Goal: Book appointment/travel/reservation

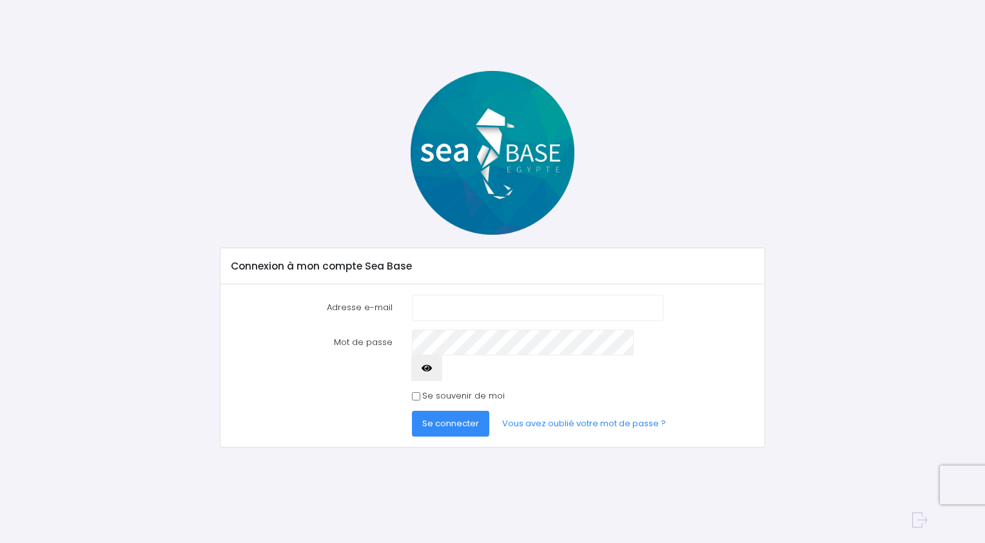
type input "[EMAIL_ADDRESS][DOMAIN_NAME]"
click at [432, 368] on icon "button" at bounding box center [427, 368] width 10 height 0
click at [416, 392] on input "Se souvenir de moi" at bounding box center [416, 396] width 8 height 8
checkbox input "true"
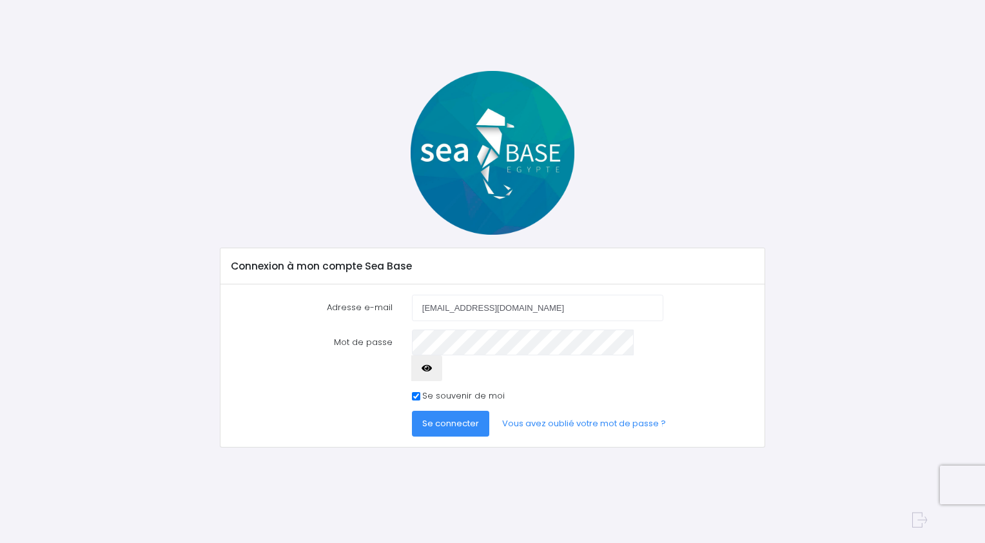
click at [454, 417] on span "Se connecter" at bounding box center [450, 423] width 57 height 12
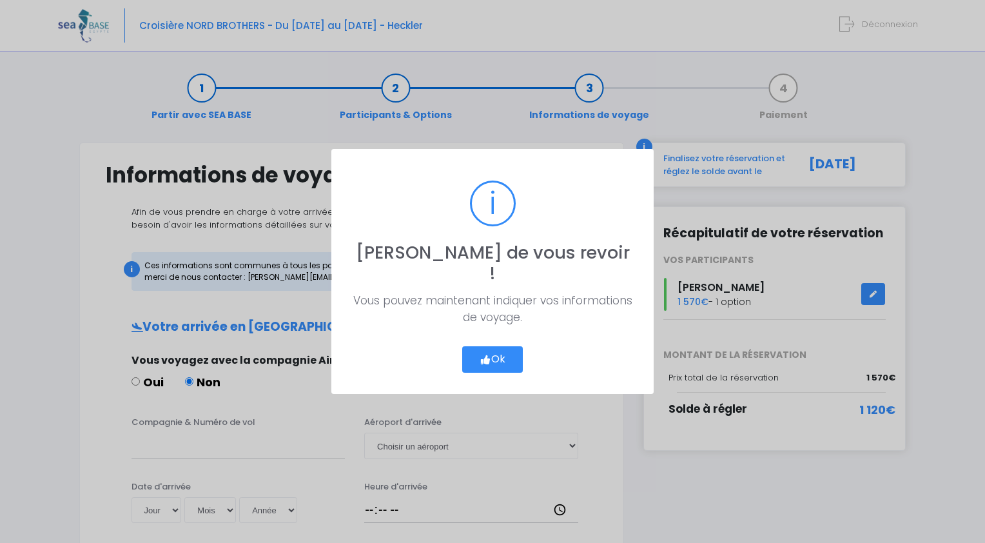
click at [494, 346] on button "Ok" at bounding box center [492, 359] width 61 height 27
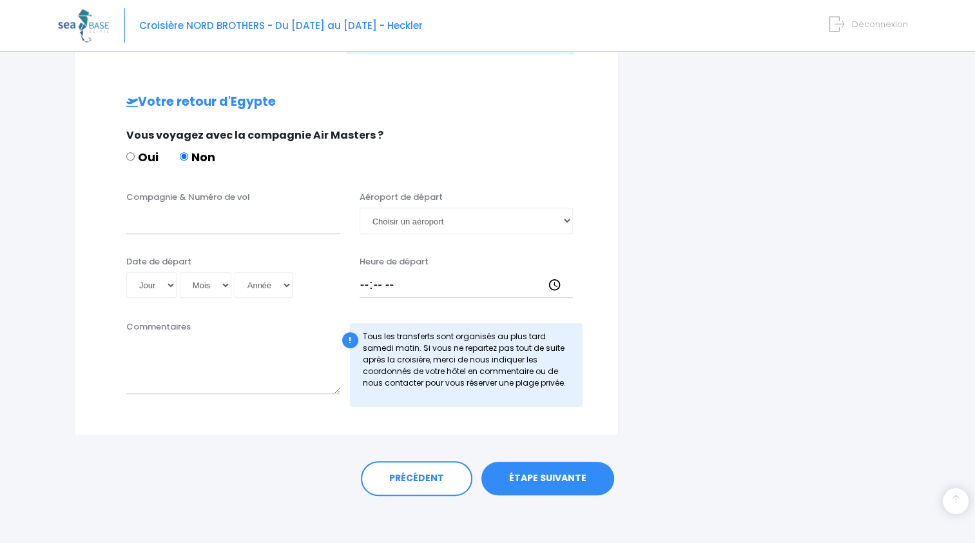
scroll to position [588, 0]
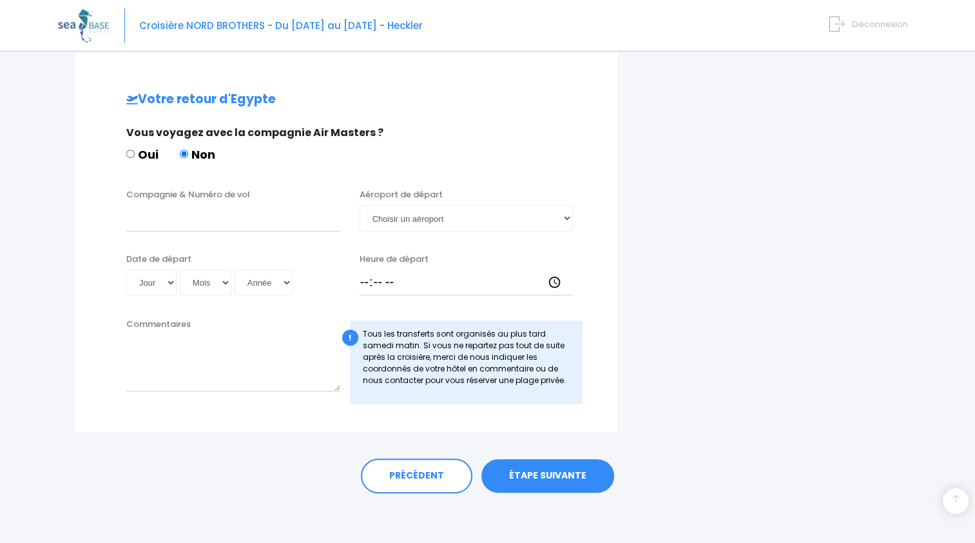
click at [541, 474] on link "ÉTAPE SUIVANTE" at bounding box center [547, 476] width 133 height 34
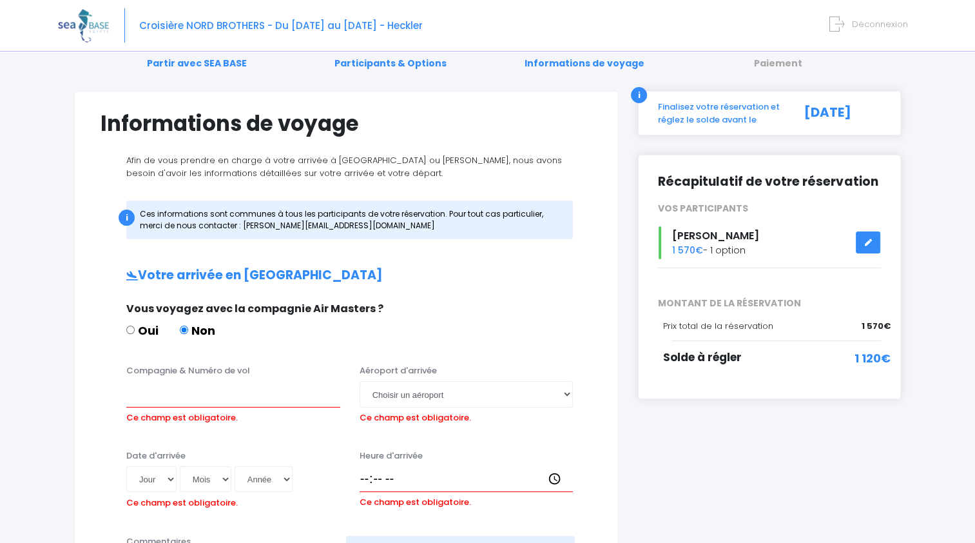
scroll to position [0, 0]
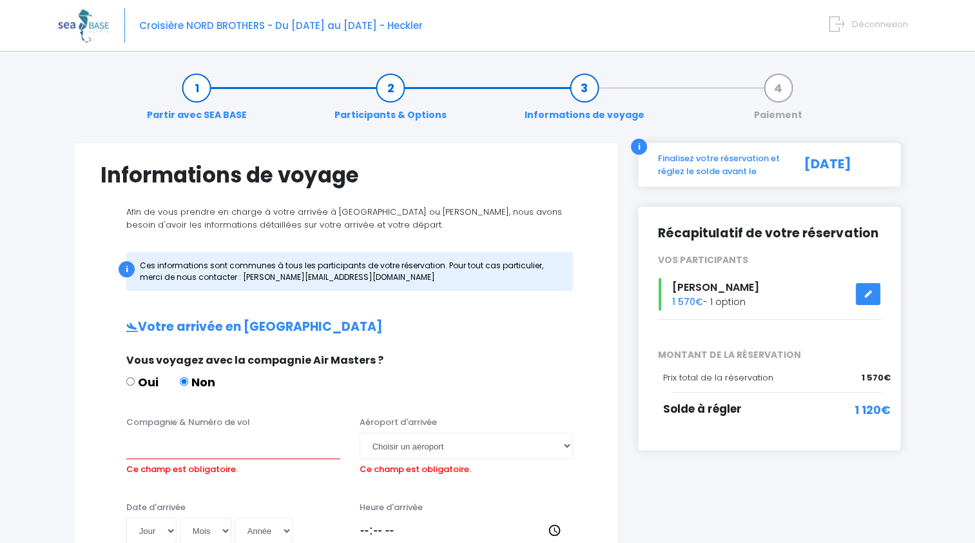
click at [699, 159] on div "Finalisez votre réservation et réglez le solde avant le" at bounding box center [718, 164] width 141 height 25
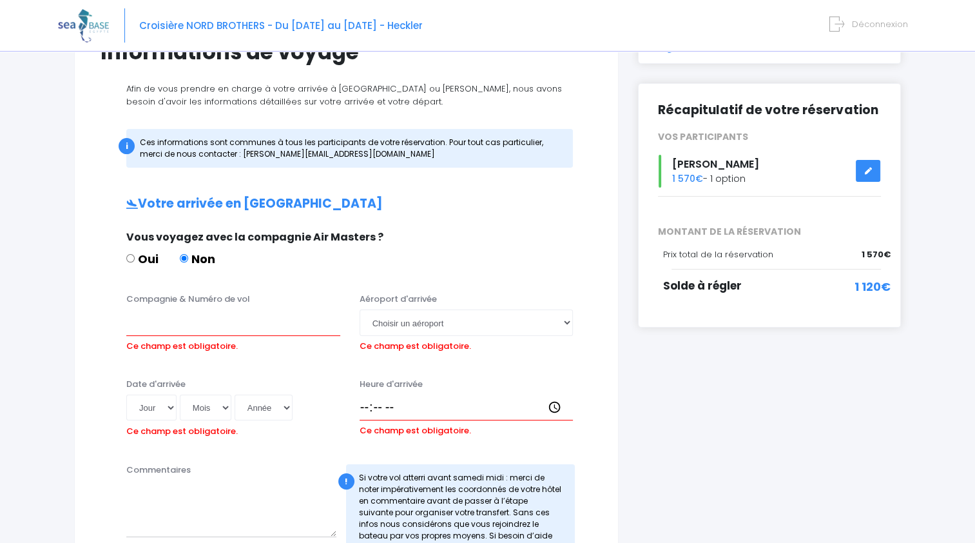
scroll to position [129, 0]
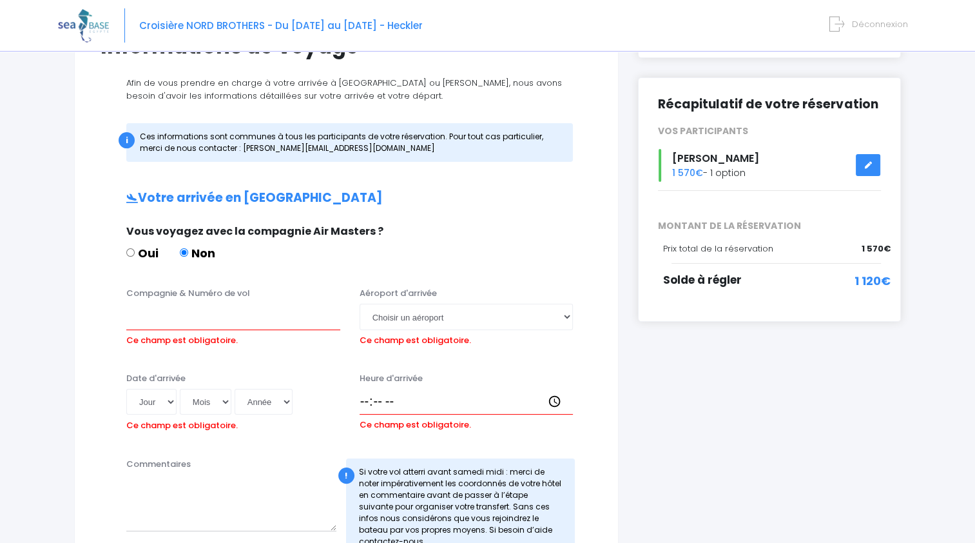
click at [875, 164] on link at bounding box center [868, 165] width 24 height 23
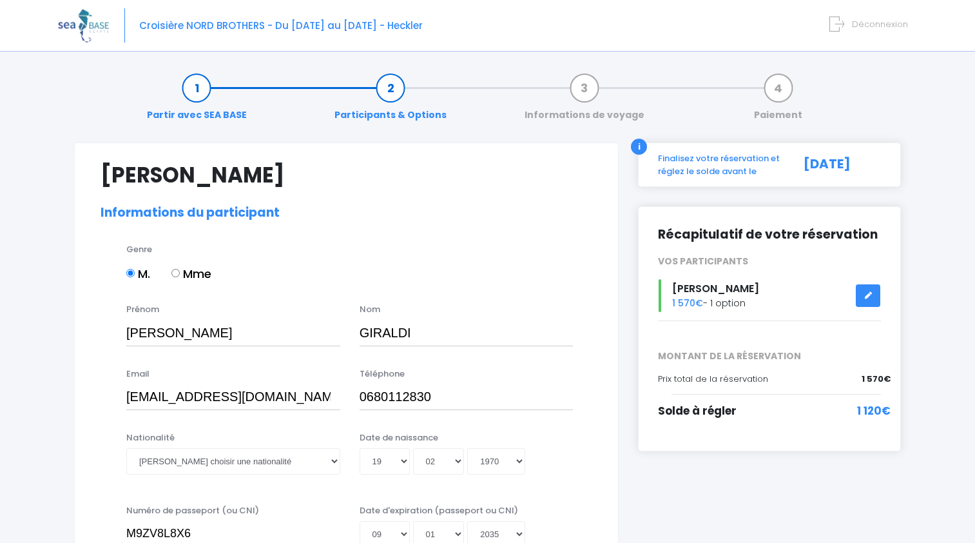
select select "N3"
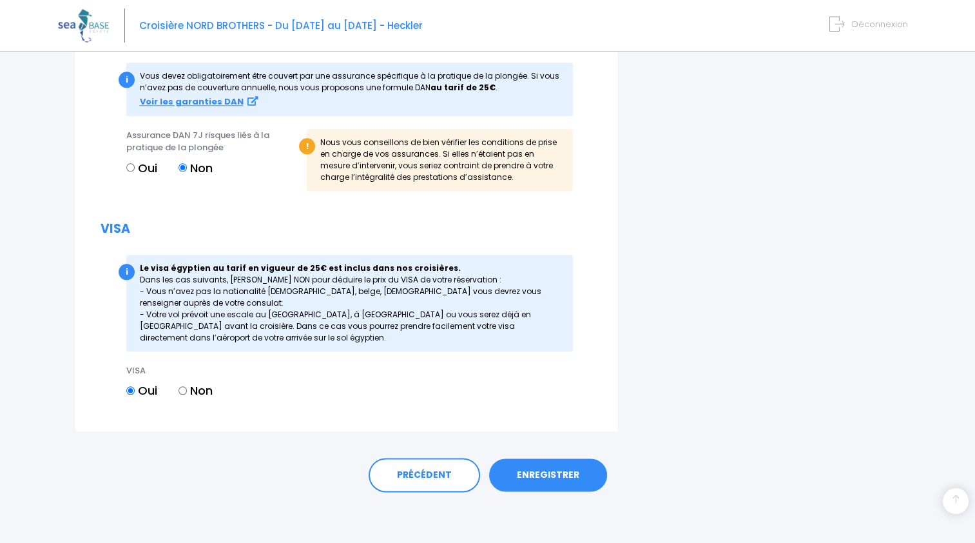
scroll to position [1427, 0]
click at [545, 476] on link "ENREGISTRER" at bounding box center [548, 475] width 118 height 34
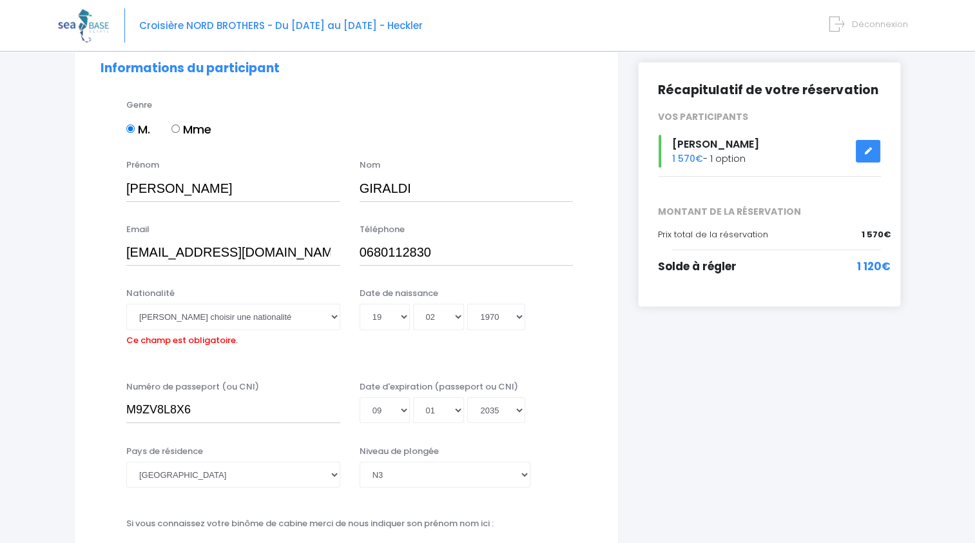
scroll to position [193, 0]
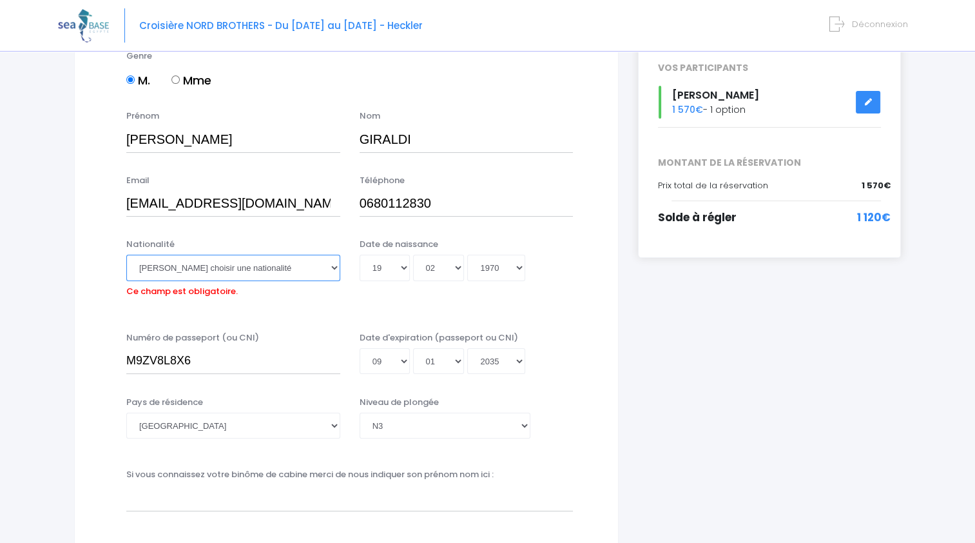
click at [336, 268] on select "Veuillez choisir une nationalité Afghane Albanaise Algerienne Allemande America…" at bounding box center [233, 268] width 214 height 26
select select "Française"
click at [126, 255] on select "Veuillez choisir une nationalité Afghane Albanaise Algerienne Allemande America…" at bounding box center [233, 268] width 214 height 26
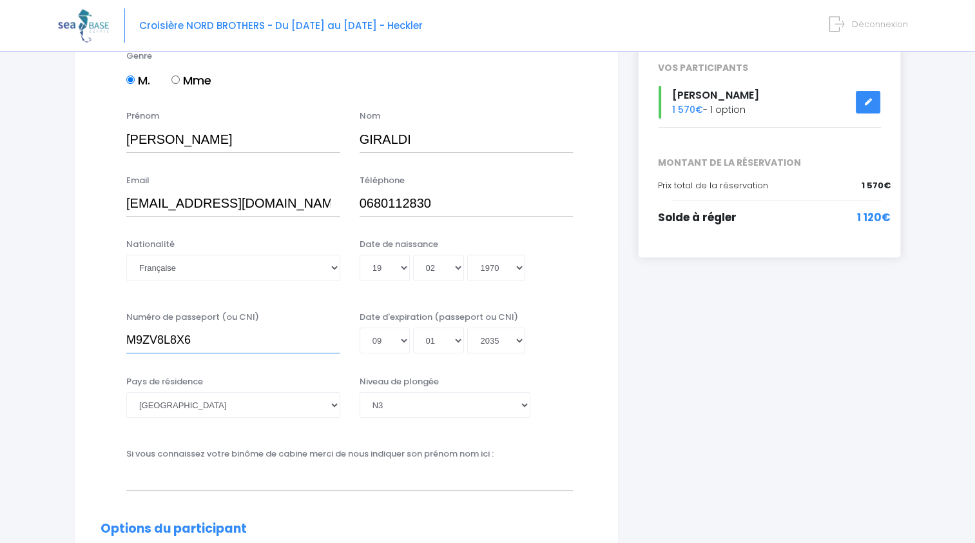
click at [200, 337] on input "M9ZV8L8X6" at bounding box center [233, 340] width 214 height 26
click at [200, 338] on input "M9ZV8L8X6" at bounding box center [233, 340] width 214 height 26
drag, startPoint x: 196, startPoint y: 340, endPoint x: 86, endPoint y: 343, distance: 109.6
type input "25DK50340"
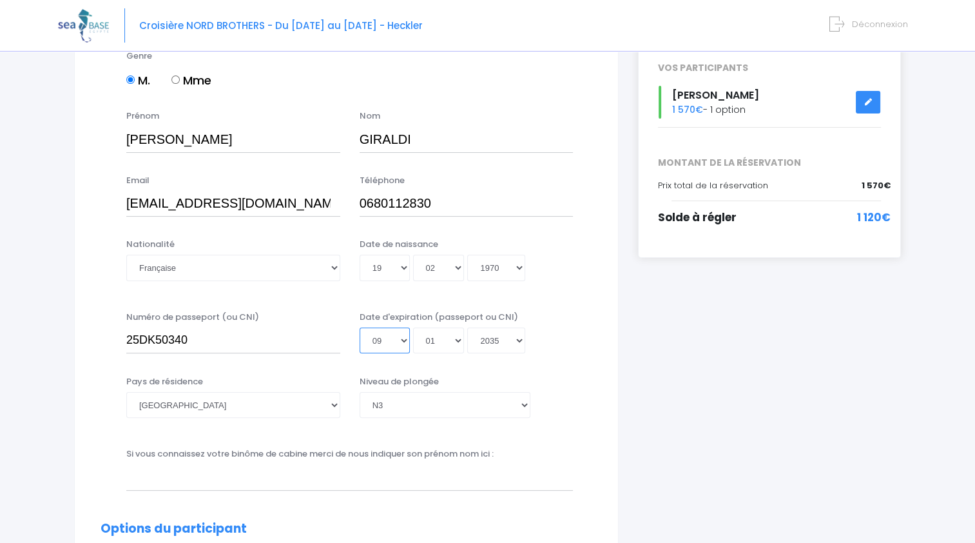
click at [401, 342] on select "Jour 01 02 03 04 05 06 07 08 09 10 11 12 13 14 15 16 17 18 19 20 21 22 23 24 25…" at bounding box center [385, 340] width 50 height 26
select select "06"
click at [360, 327] on select "Jour 01 02 03 04 05 06 07 08 09 10 11 12 13 14 15 16 17 18 19 20 21 22 23 24 25…" at bounding box center [385, 340] width 50 height 26
type input "2035-01-06"
click at [452, 336] on select "Mois 01 02 03 04 05 06 07 08 09 10 11 12" at bounding box center [439, 340] width 52 height 26
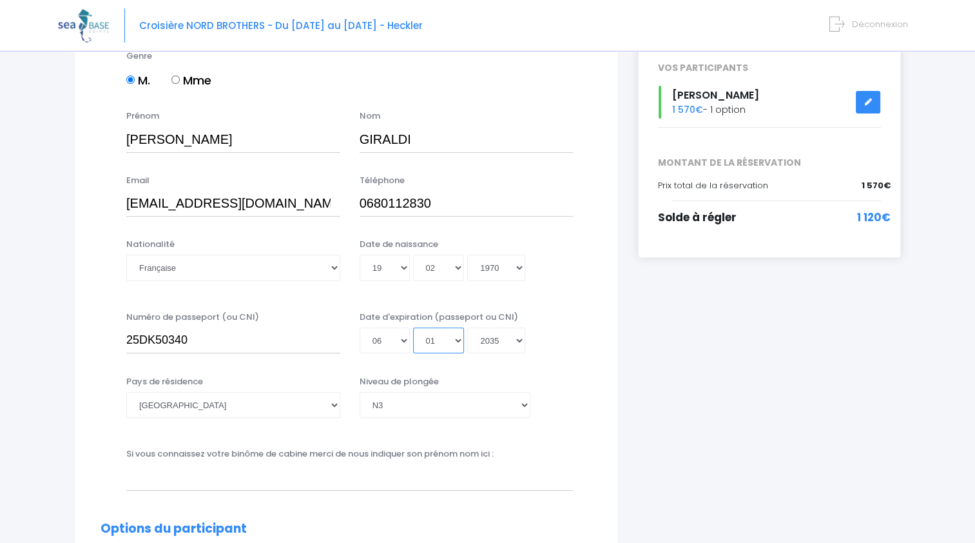
select select "06"
click at [413, 327] on select "Mois 01 02 03 04 05 06 07 08 09 10 11 12" at bounding box center [439, 340] width 52 height 26
type input "2035-06-06"
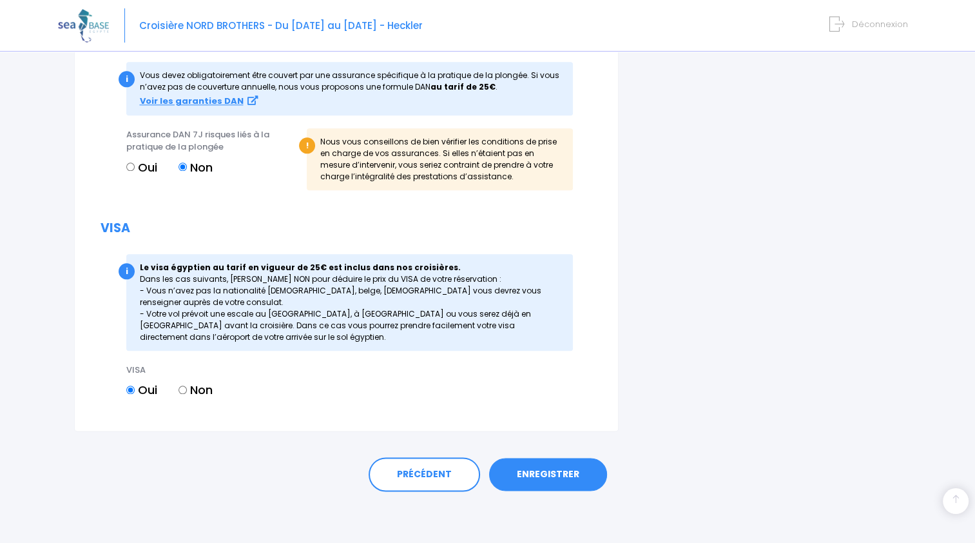
scroll to position [1427, 0]
click at [567, 474] on link "ENREGISTRER" at bounding box center [548, 475] width 118 height 34
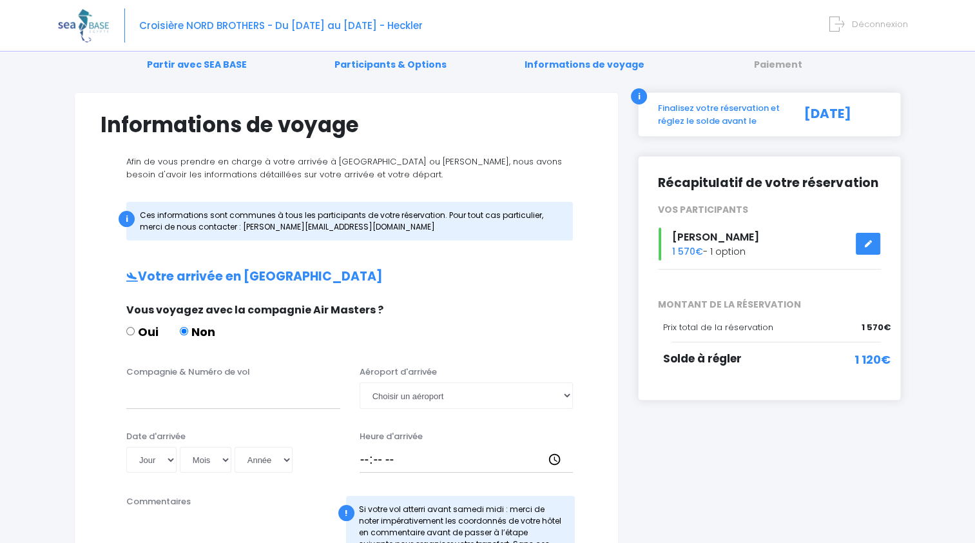
scroll to position [129, 0]
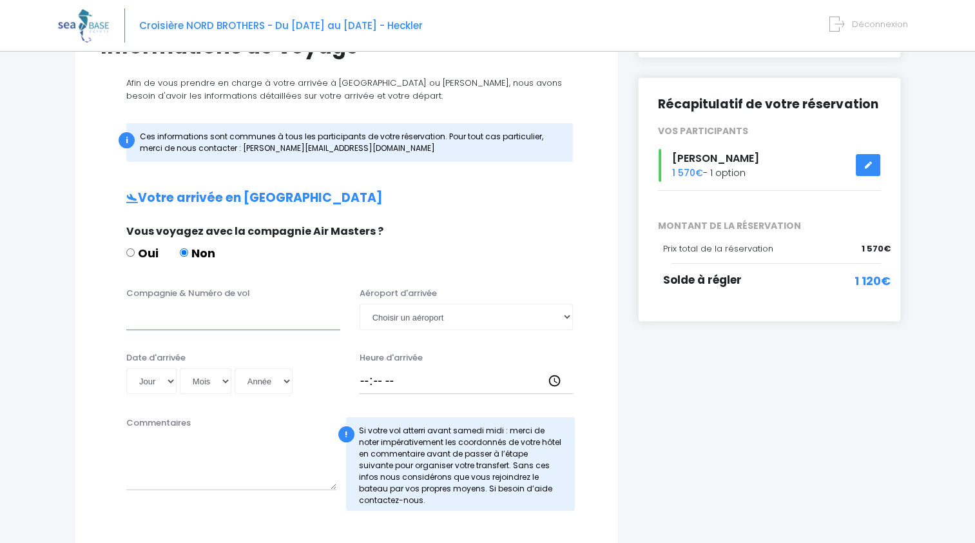
click at [225, 316] on input "Compagnie & Numéro de vol" at bounding box center [233, 317] width 214 height 26
type input "t"
type input "Transavia"
click at [438, 320] on select "Choisir un aéroport Hurghada Marsa Alam" at bounding box center [467, 317] width 214 height 26
select select "Hurghada"
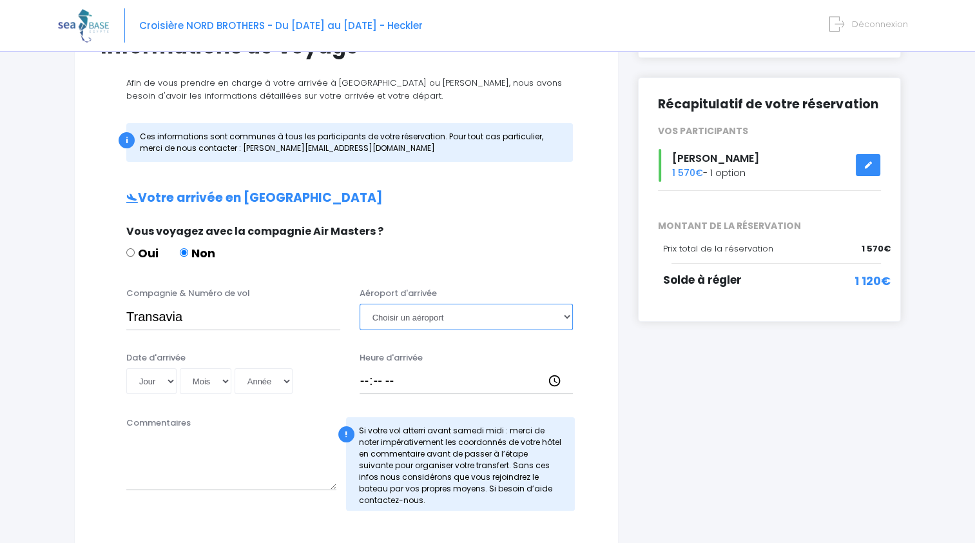
click at [360, 304] on select "Choisir un aéroport Hurghada Marsa Alam" at bounding box center [467, 317] width 214 height 26
click at [169, 382] on select "Jour 01 02 03 04 05 06 07 08 09 10 11 12 13 14 15 16 17 18 19 20 21 22 23 24 25…" at bounding box center [151, 381] width 50 height 26
select select "25"
click at [126, 368] on select "Jour 01 02 03 04 05 06 07 08 09 10 11 12 13 14 15 16 17 18 19 20 21 22 23 24 25…" at bounding box center [151, 381] width 50 height 26
click at [227, 385] on select "Mois 01 02 03 04 05 06 07 08 09 10 11 12" at bounding box center [206, 381] width 52 height 26
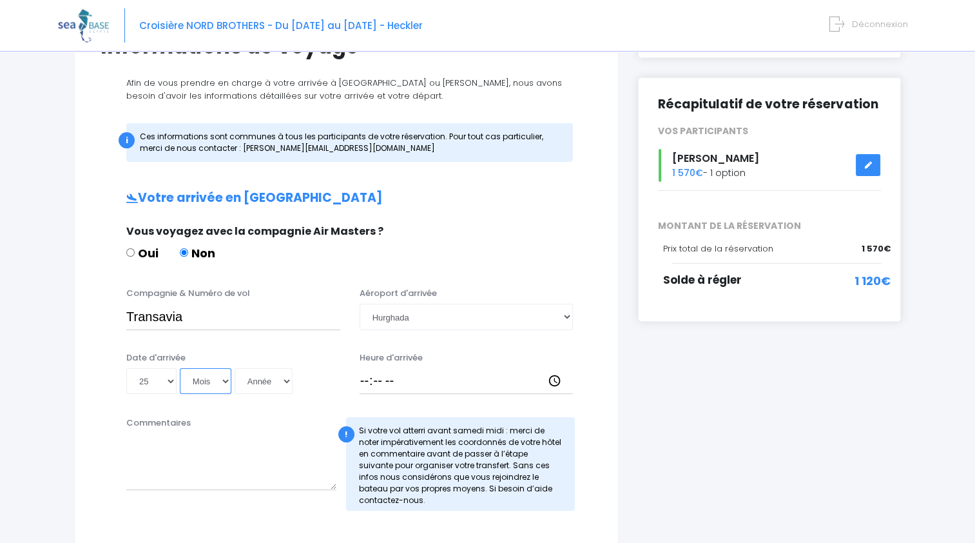
select select "10"
click at [180, 368] on select "Mois 01 02 03 04 05 06 07 08 09 10 11 12" at bounding box center [206, 381] width 52 height 26
click at [275, 382] on select "Année 2045 2044 2043 2042 2041 2040 2039 2038 2037 2036 2035 2034 2033 2032 203…" at bounding box center [264, 381] width 58 height 26
select select "2025"
click at [235, 368] on select "Année 2045 2044 2043 2042 2041 2040 2039 2038 2037 2036 2035 2034 2033 2032 203…" at bounding box center [264, 381] width 58 height 26
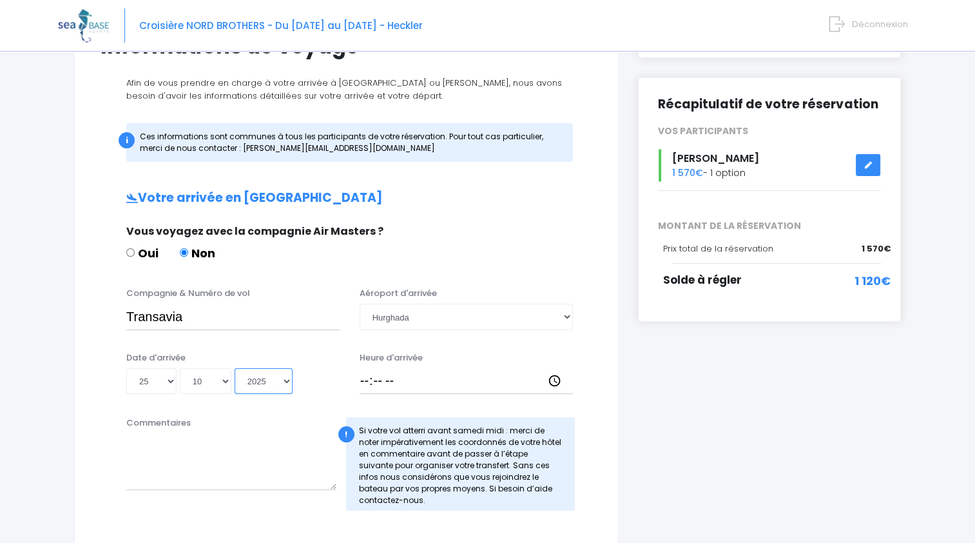
type input "2025-10-25"
click at [411, 378] on input "Heure d'arrivée" at bounding box center [467, 381] width 214 height 26
type input "13:45"
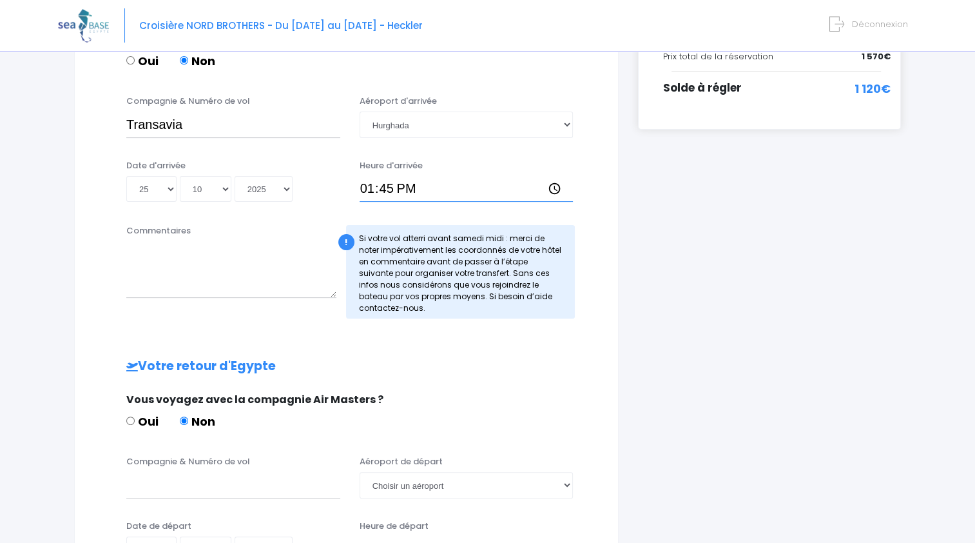
scroll to position [387, 0]
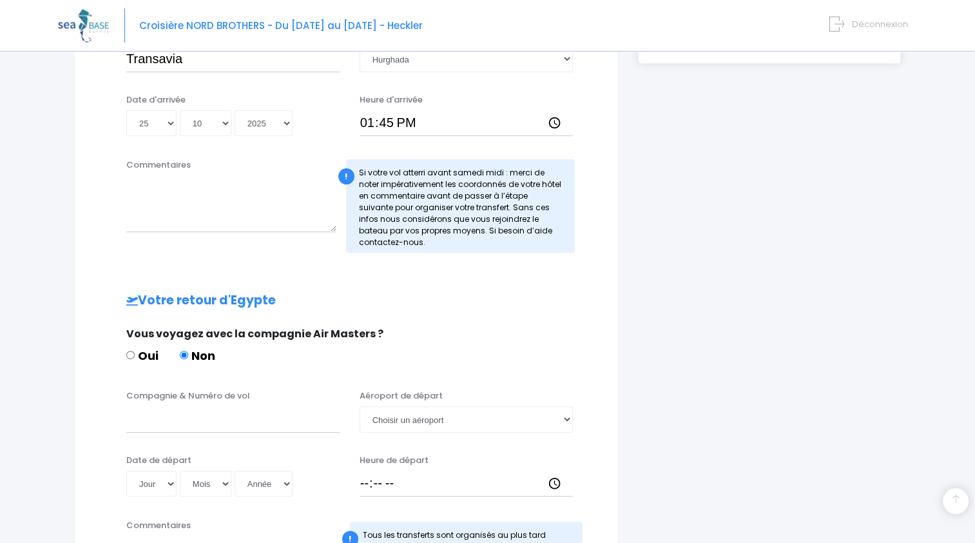
click at [169, 403] on div "Compagnie & Numéro de vol" at bounding box center [233, 410] width 233 height 43
click at [175, 425] on input "Compagnie & Numéro de vol" at bounding box center [233, 419] width 214 height 26
type input "t"
type input "Transavia"
click at [429, 422] on select "Choisir un aéroport Hurghada Marsa Alam" at bounding box center [467, 419] width 214 height 26
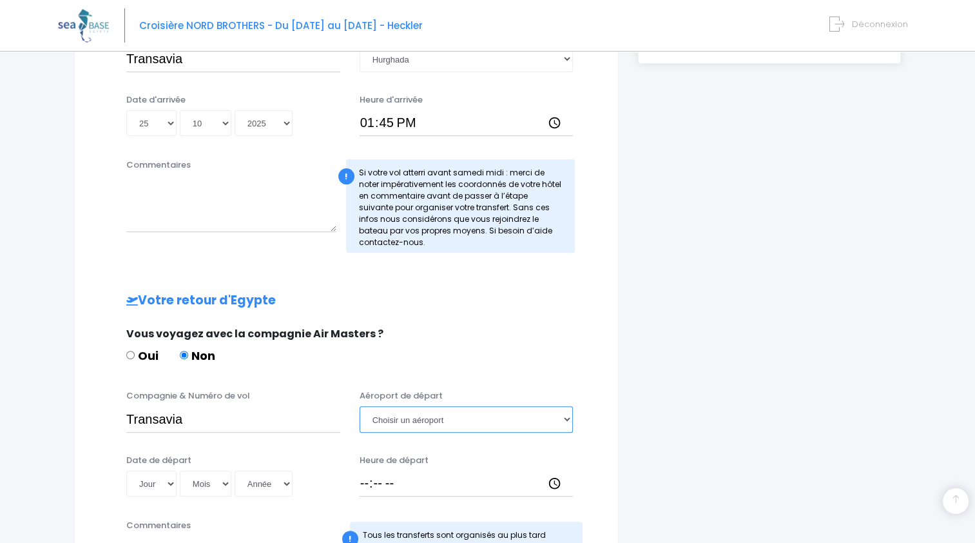
select select "Hurghada"
click at [360, 406] on select "Choisir un aéroport Hurghada Marsa Alam" at bounding box center [467, 419] width 214 height 26
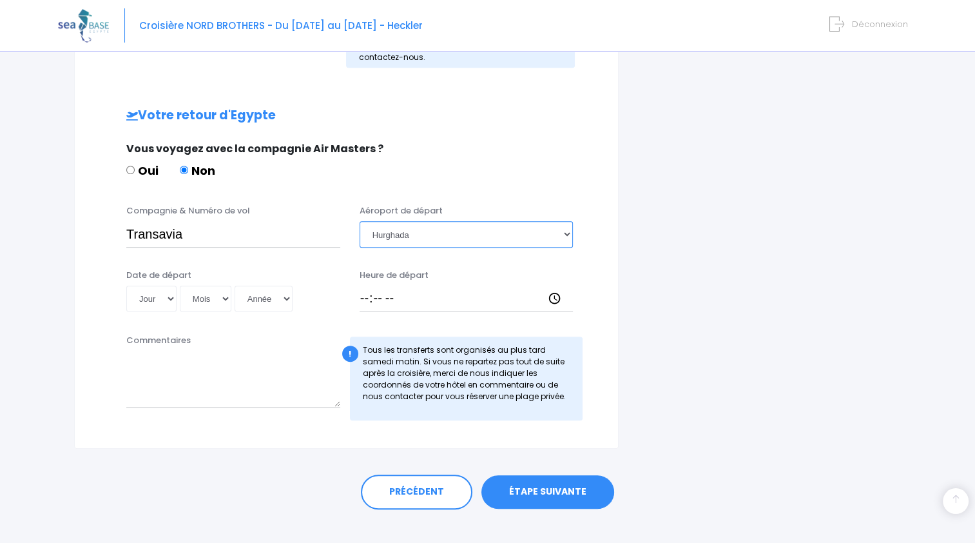
scroll to position [580, 0]
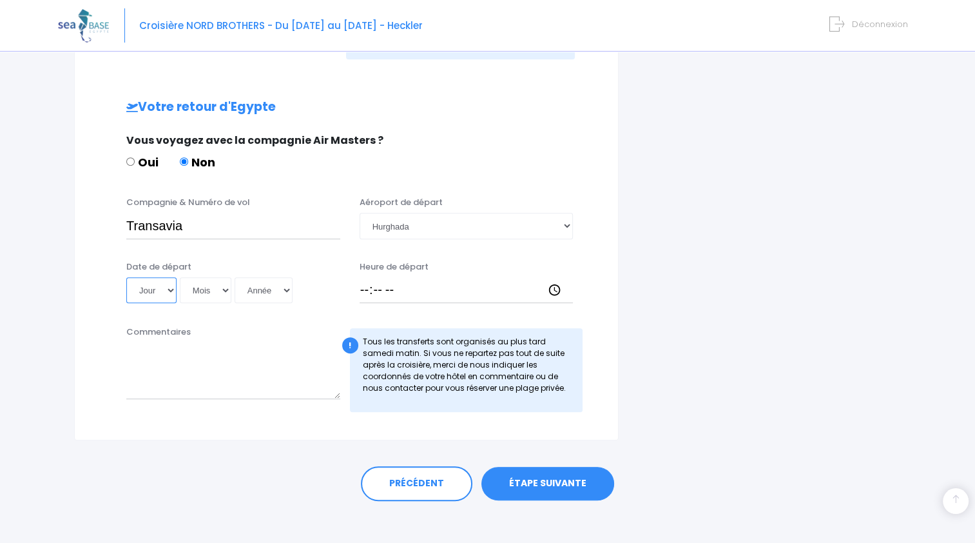
click at [170, 289] on select "Jour 01 02 03 04 05 06 07 08 09 10 11 12 13 14 15 16 17 18 19 20 21 22 23 24 25…" at bounding box center [151, 290] width 50 height 26
select select "02"
click at [126, 277] on select "Jour 01 02 03 04 05 06 07 08 09 10 11 12 13 14 15 16 17 18 19 20 21 22 23 24 25…" at bounding box center [151, 290] width 50 height 26
click at [194, 284] on select "Mois 01 02 03 04 05 06 07 08 09 10 11 12" at bounding box center [206, 290] width 52 height 26
select select "11"
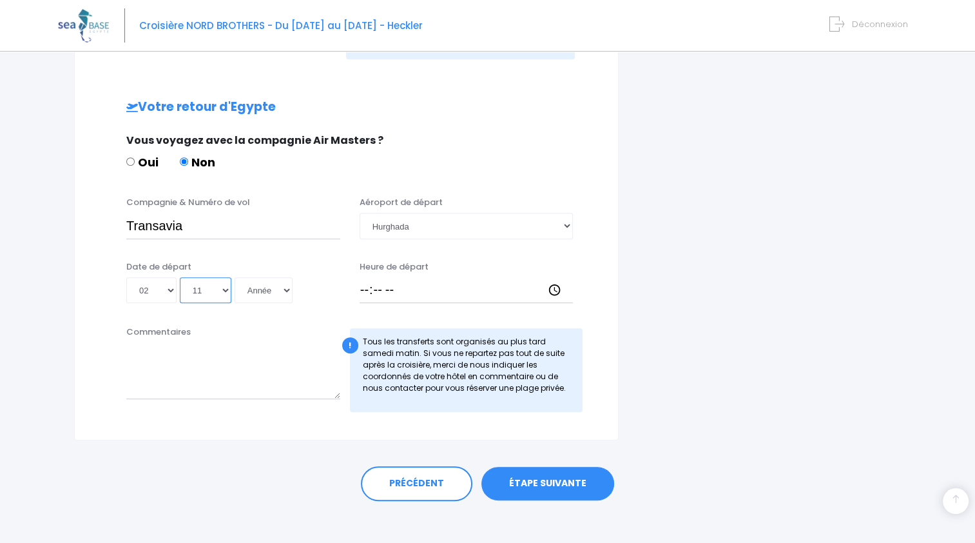
click at [180, 277] on select "Mois 01 02 03 04 05 06 07 08 09 10 11 12" at bounding box center [206, 290] width 52 height 26
click at [264, 288] on select "Année 2045 2044 2043 2042 2041 2040 2039 2038 2037 2036 2035 2034 2033 2032 203…" at bounding box center [264, 290] width 58 height 26
select select "2025"
click at [235, 277] on select "Année 2045 2044 2043 2042 2041 2040 2039 2038 2037 2036 2035 2034 2033 2032 203…" at bounding box center [264, 290] width 58 height 26
type input "2025-11-02"
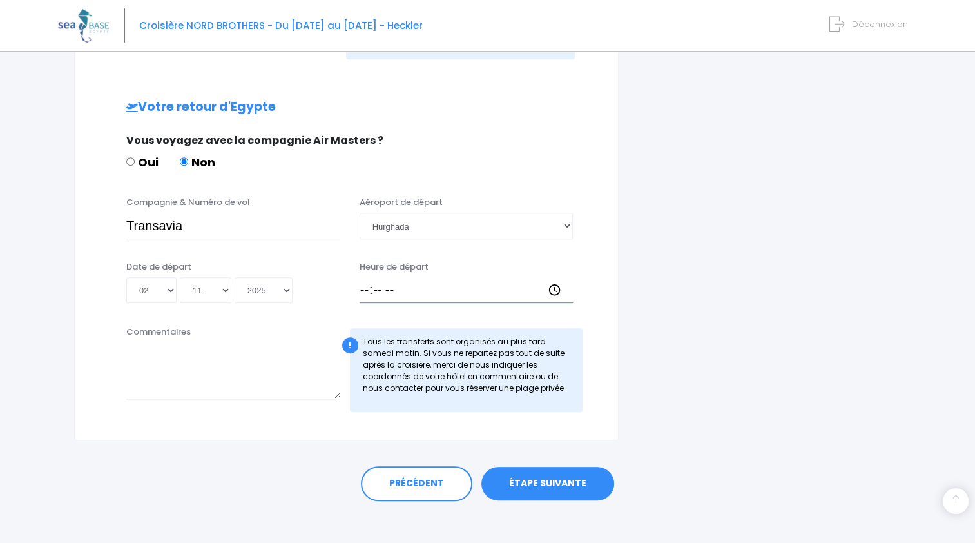
click at [369, 295] on input "Heure de départ" at bounding box center [467, 290] width 214 height 26
type input "12:45"
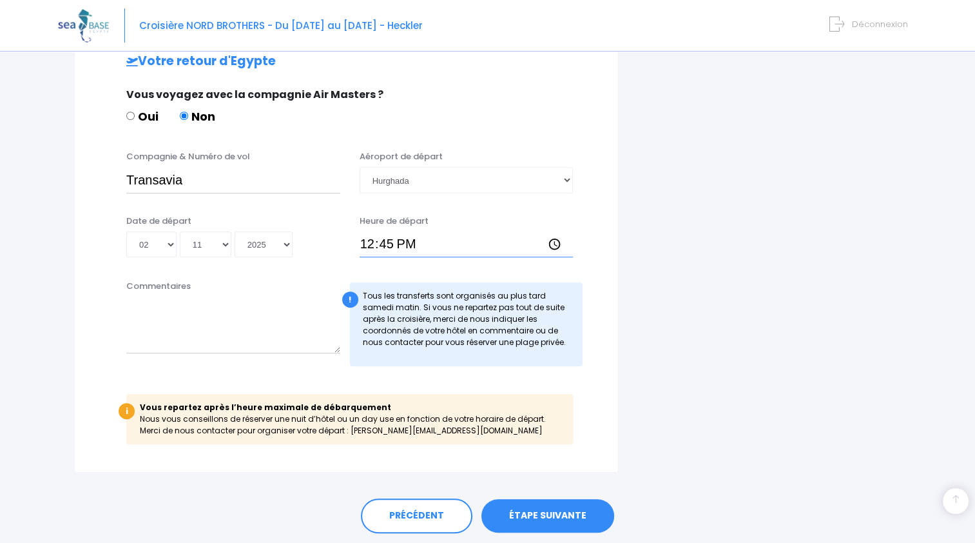
scroll to position [666, 0]
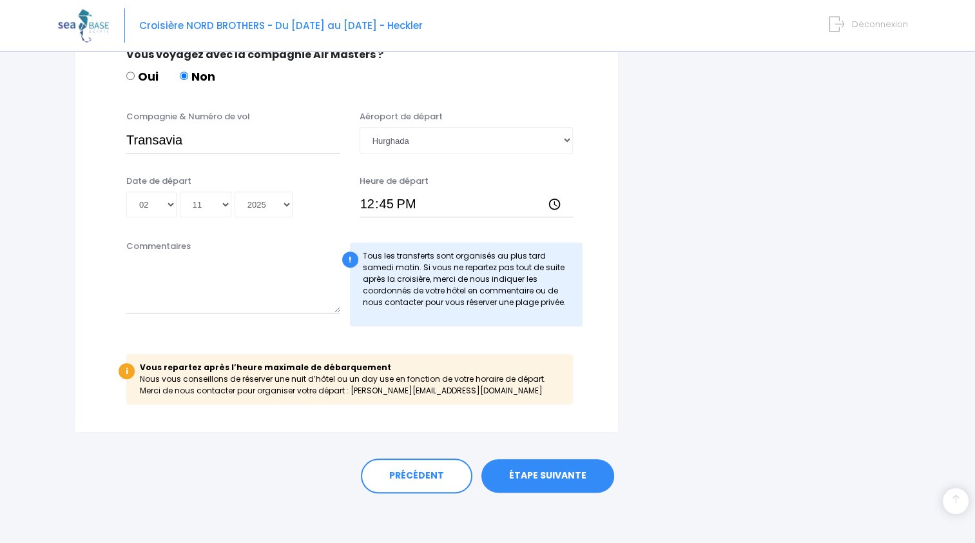
click at [548, 474] on link "ÉTAPE SUIVANTE" at bounding box center [547, 476] width 133 height 34
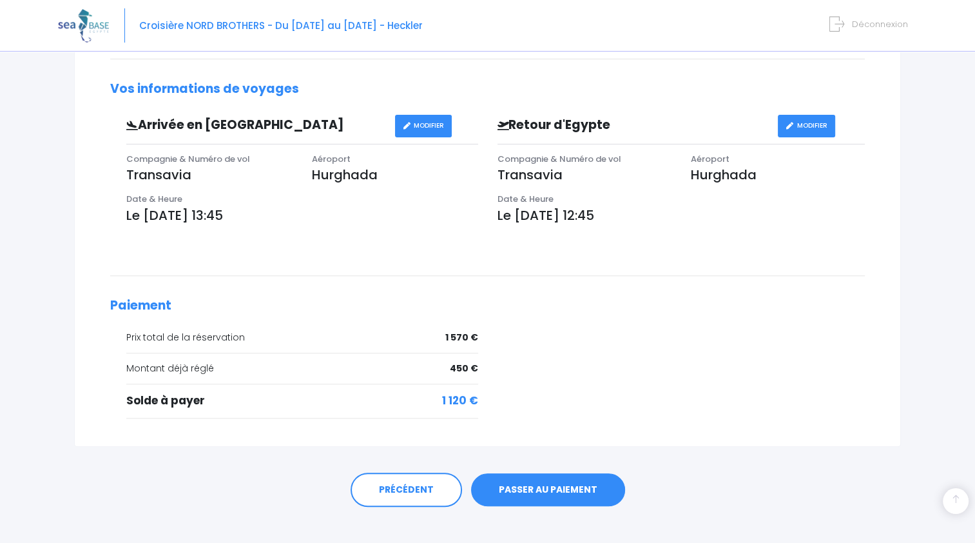
scroll to position [361, 0]
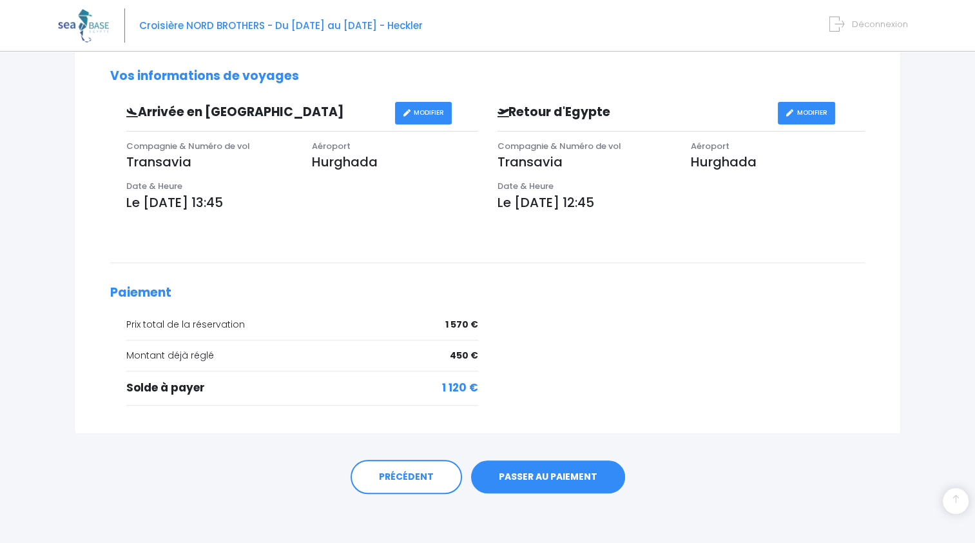
click at [527, 473] on link "PASSER AU PAIEMENT" at bounding box center [548, 477] width 154 height 34
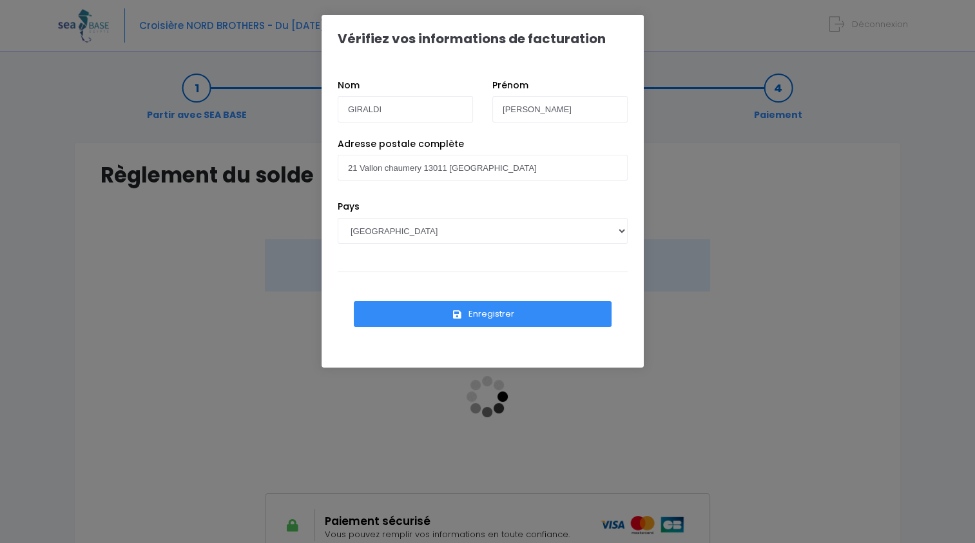
click at [480, 316] on button "Enregistrer" at bounding box center [483, 314] width 258 height 26
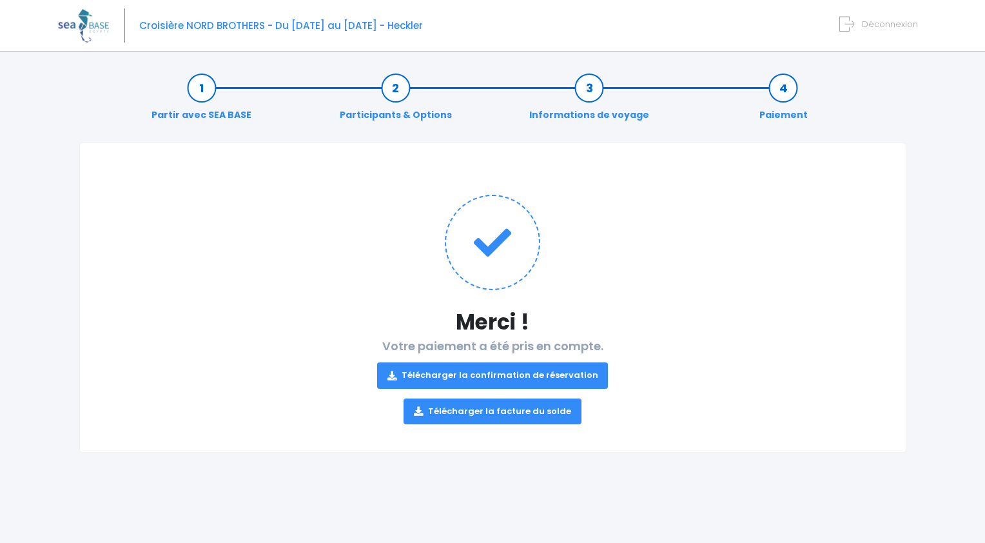
click at [489, 408] on link "Télécharger la facture du solde" at bounding box center [492, 411] width 178 height 26
click at [485, 376] on link "Télécharger la confirmation de réservation" at bounding box center [492, 375] width 231 height 26
click at [936, 124] on div "Notre plateforme de réservation n'est pas compatible avec votre appareil. Veuil…" at bounding box center [492, 271] width 985 height 543
click at [881, 23] on span "Déconnexion" at bounding box center [890, 24] width 56 height 12
